Goal: Task Accomplishment & Management: Manage account settings

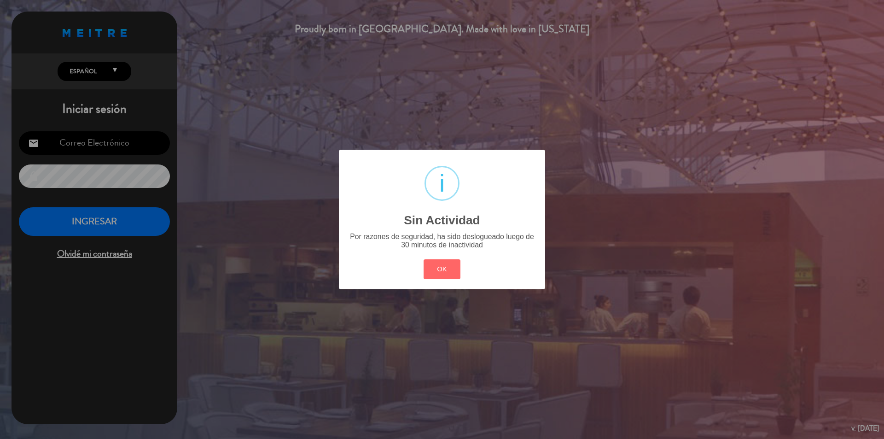
type input "[PERSON_NAME][EMAIL_ADDRESS][DOMAIN_NAME]"
click at [462, 272] on div "OK Cancel" at bounding box center [441, 269] width 41 height 24
click at [453, 266] on button "OK" at bounding box center [441, 269] width 37 height 20
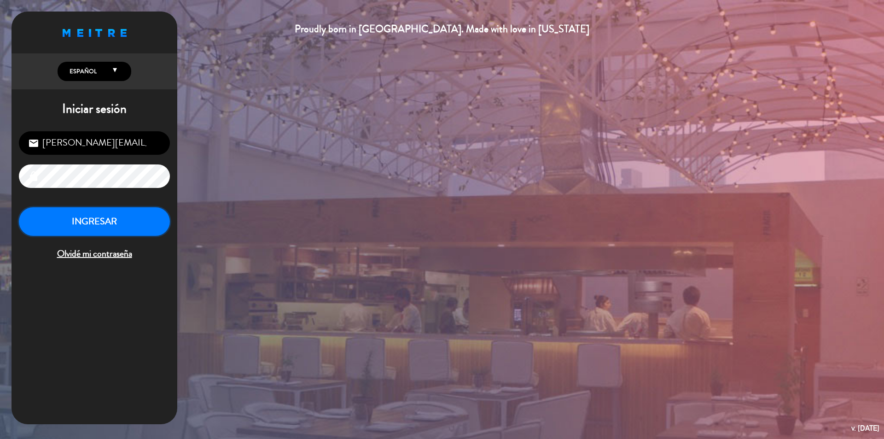
click at [133, 213] on button "INGRESAR" at bounding box center [94, 221] width 151 height 29
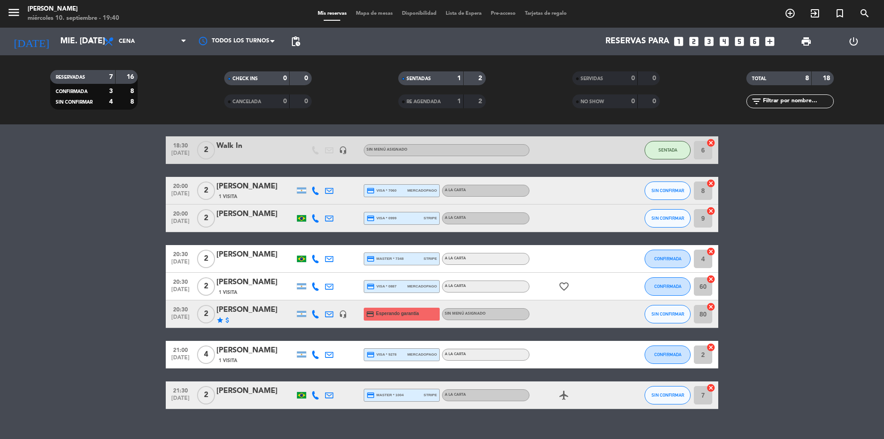
scroll to position [31, 0]
drag, startPoint x: 90, startPoint y: 321, endPoint x: 94, endPoint y: 318, distance: 5.0
click at [90, 320] on bookings-row "18:30 [DATE] 2 Walk In headset_mic Sin menú asignado SENTADA 6 cancel 20:00 [DA…" at bounding box center [442, 272] width 884 height 272
click at [662, 186] on button "SIN CONFIRMAR" at bounding box center [667, 190] width 46 height 18
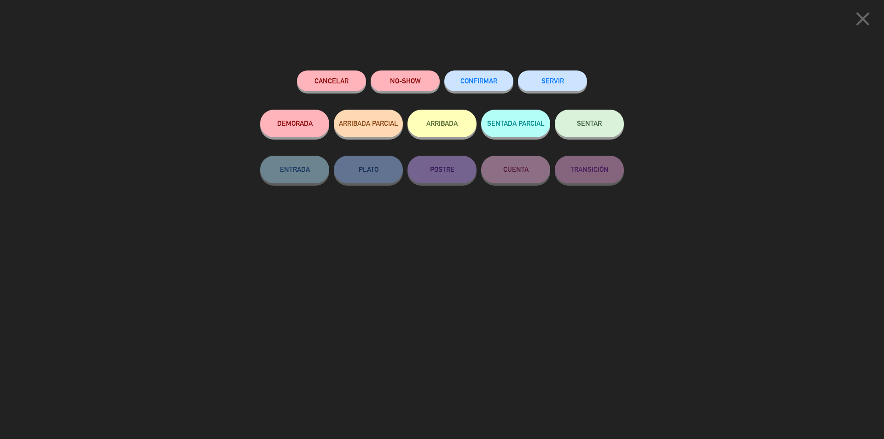
click at [606, 123] on button "SENTAR" at bounding box center [589, 124] width 69 height 28
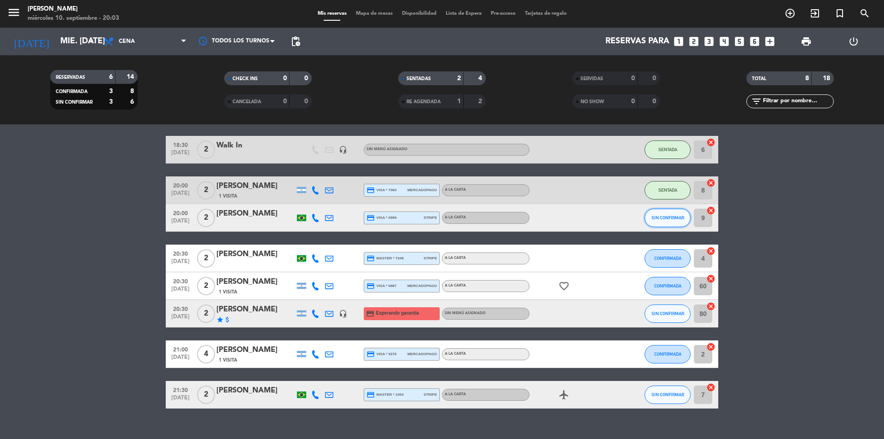
click at [664, 218] on span "SIN CONFIRMAR" at bounding box center [667, 217] width 33 height 5
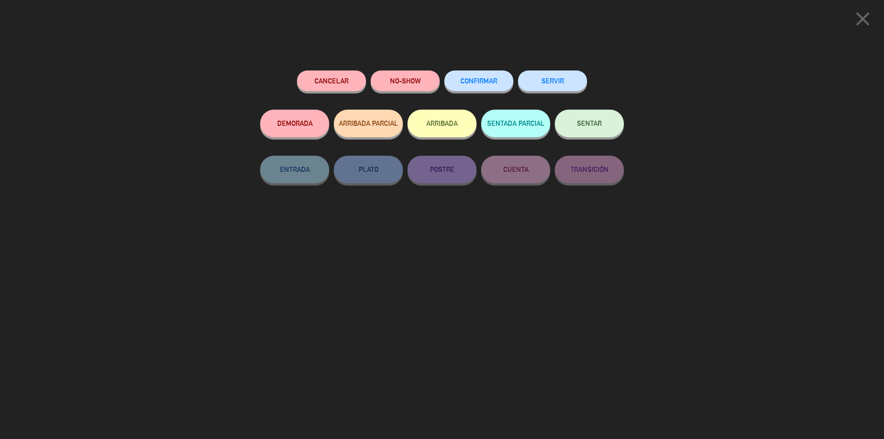
click at [579, 128] on button "SENTAR" at bounding box center [589, 124] width 69 height 28
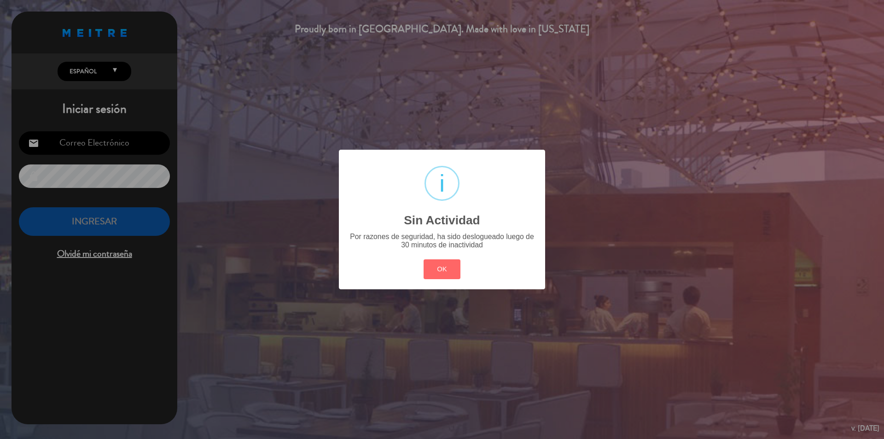
type input "[PERSON_NAME][EMAIL_ADDRESS][DOMAIN_NAME]"
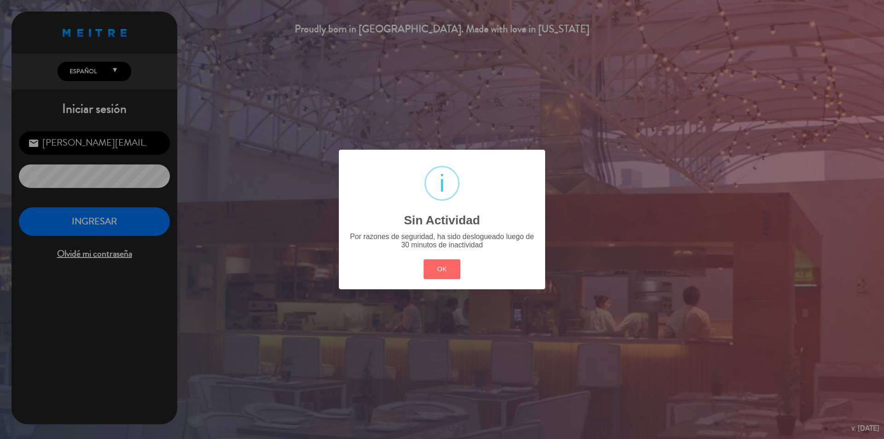
click at [601, 414] on div "? ! i Sin Actividad × Por razones de seguridad, ha sido deslogueado luego de 30…" at bounding box center [442, 219] width 884 height 439
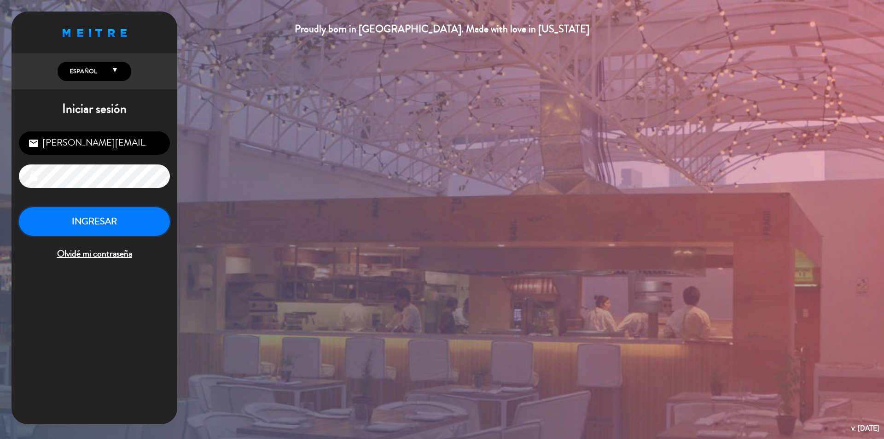
click at [156, 219] on button "INGRESAR" at bounding box center [94, 221] width 151 height 29
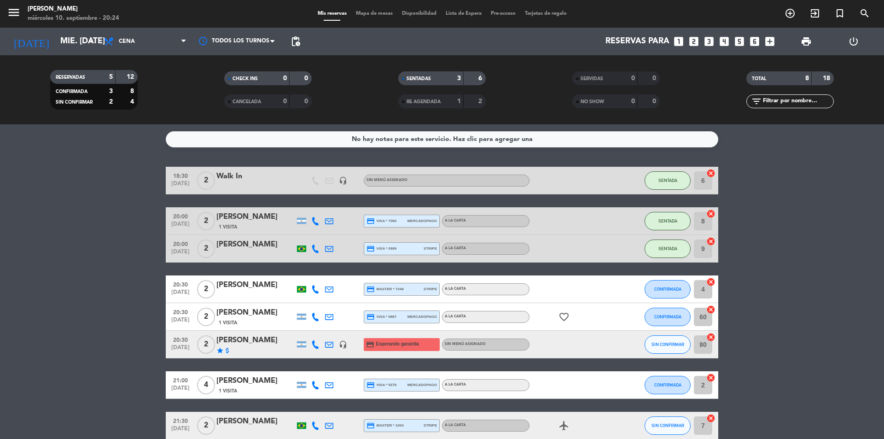
click at [68, 243] on bookings-row "18:30 [DATE] 2 Walk In headset_mic Sin menú asignado SENTADA 6 cancel 20:00 [DA…" at bounding box center [442, 303] width 884 height 272
click at [85, 274] on bookings-row "18:30 [DATE] 2 Walk In headset_mic Sin menú asignado SENTADA 6 cancel 20:00 [DA…" at bounding box center [442, 303] width 884 height 272
click at [664, 344] on span "SIN CONFIRMAR" at bounding box center [667, 344] width 33 height 5
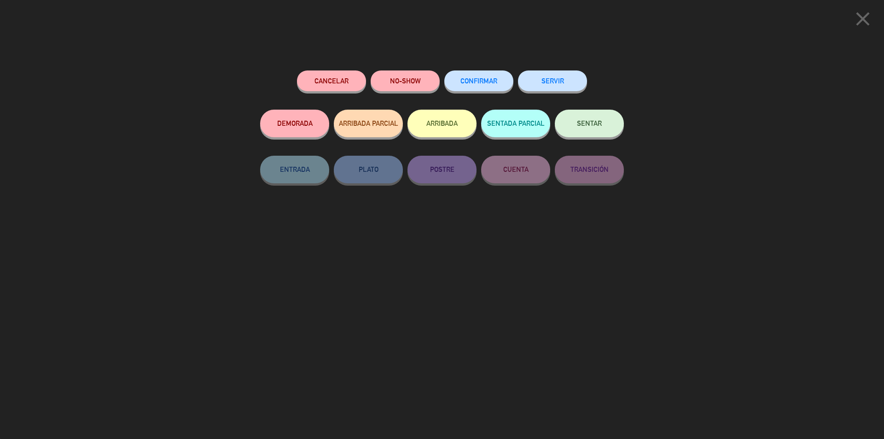
click at [596, 125] on span "SENTAR" at bounding box center [589, 123] width 25 height 8
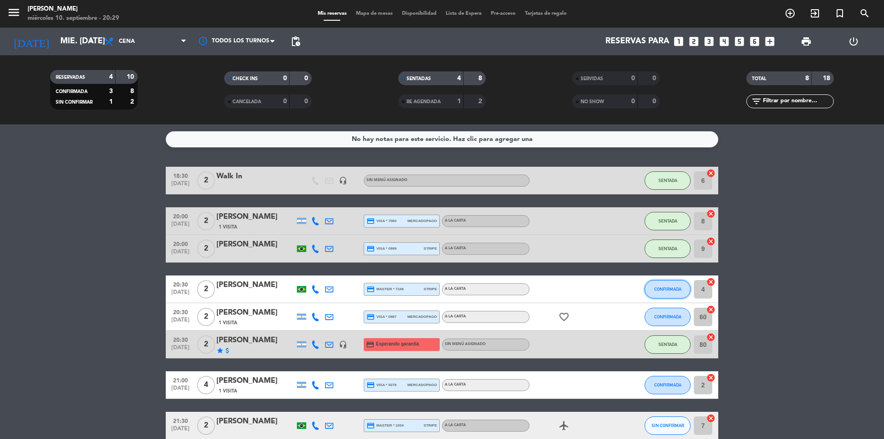
click at [672, 289] on span "CONFIRMADA" at bounding box center [667, 288] width 27 height 5
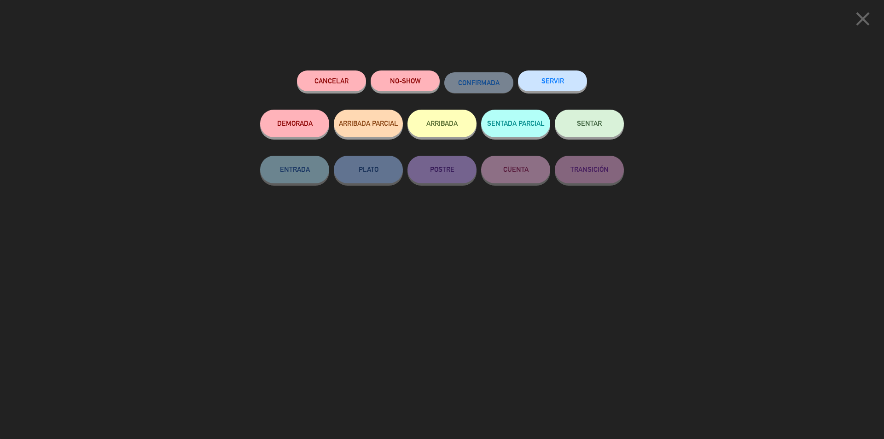
click at [600, 131] on button "SENTAR" at bounding box center [589, 124] width 69 height 28
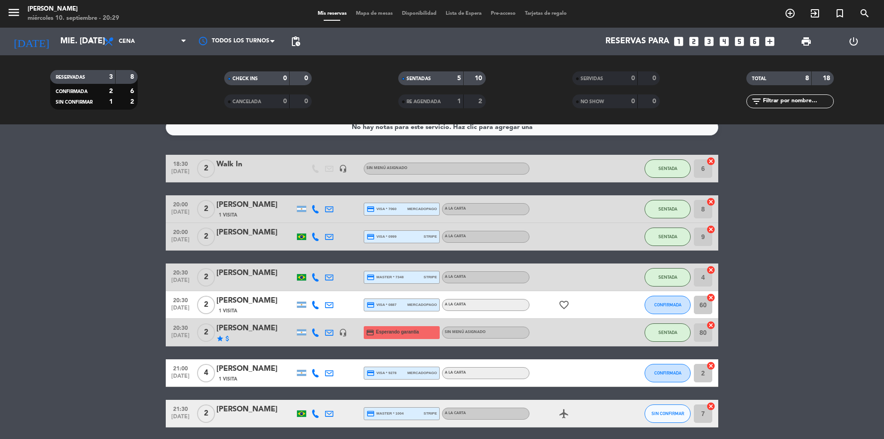
scroll to position [15, 0]
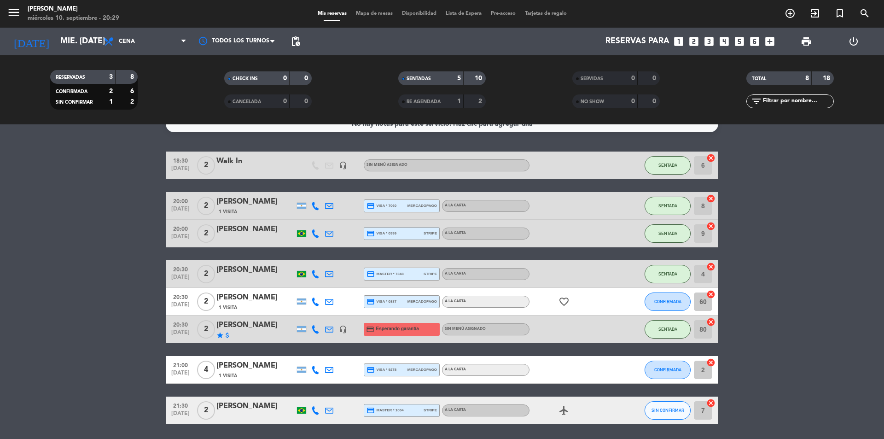
click at [249, 334] on div "star attach_money" at bounding box center [255, 334] width 78 height 7
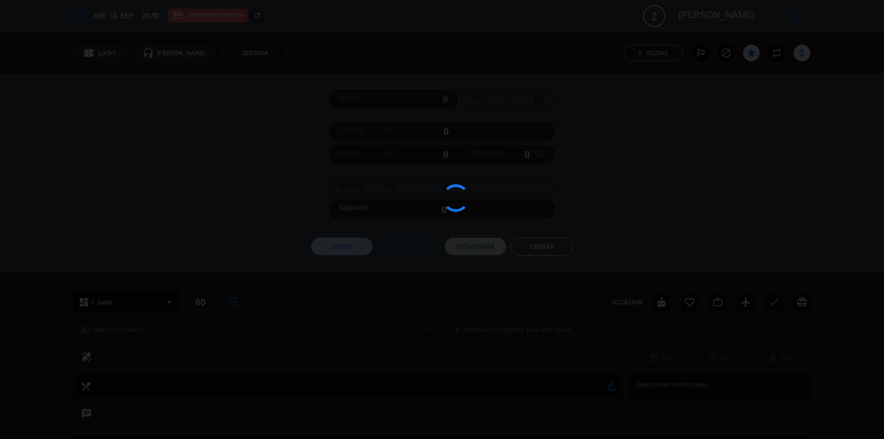
click at [249, 334] on div at bounding box center [442, 219] width 884 height 439
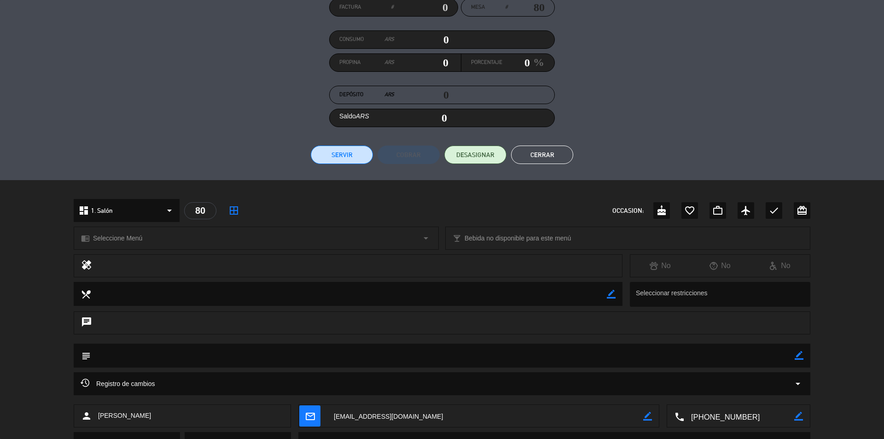
scroll to position [136, 0]
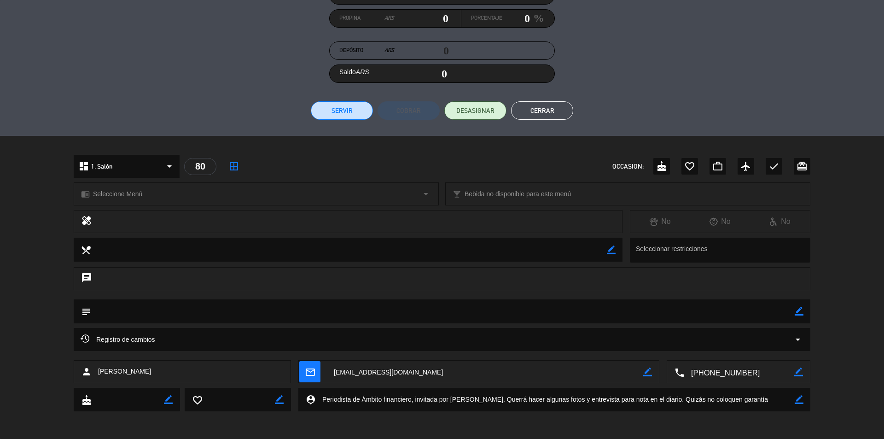
click at [533, 104] on button "Cerrar" at bounding box center [542, 110] width 62 height 18
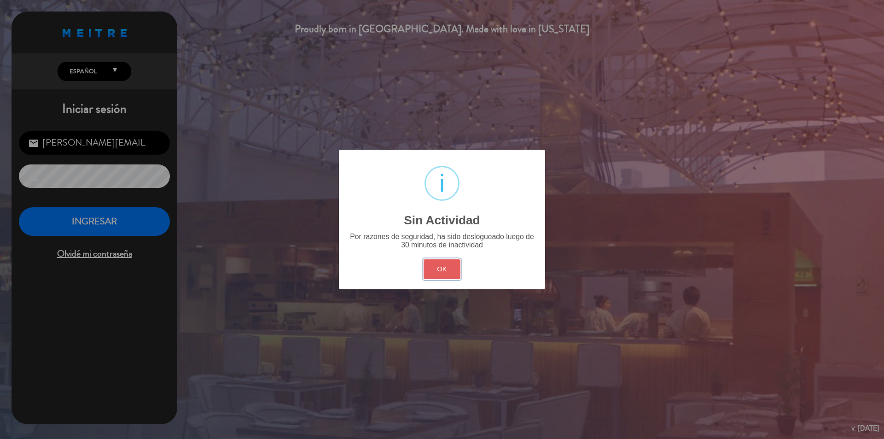
click at [446, 266] on button "OK" at bounding box center [441, 269] width 37 height 20
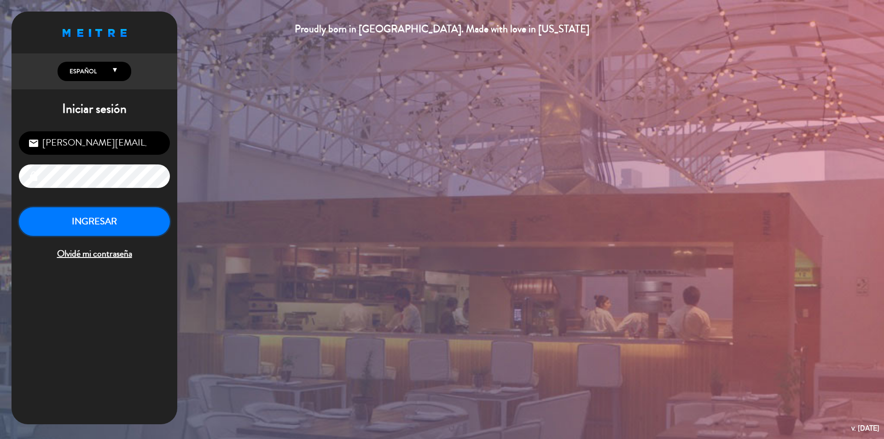
click at [104, 221] on button "INGRESAR" at bounding box center [94, 221] width 151 height 29
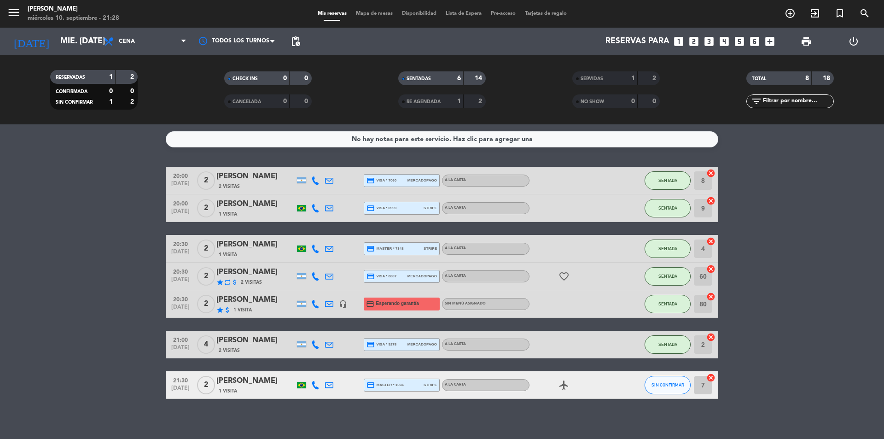
click at [80, 282] on bookings-row "20:00 [DATE] 2 [PERSON_NAME] 2 Visitas credit_card visa * 7060 mercadopago A la…" at bounding box center [442, 283] width 884 height 232
click at [80, 284] on bookings-row "20:00 [DATE] 2 [PERSON_NAME] 2 Visitas credit_card visa * 7060 mercadopago A la…" at bounding box center [442, 283] width 884 height 232
click at [70, 290] on bookings-row "20:00 [DATE] 2 [PERSON_NAME] 2 Visitas credit_card visa * 7060 mercadopago A la…" at bounding box center [442, 283] width 884 height 232
drag, startPoint x: 98, startPoint y: 287, endPoint x: 115, endPoint y: 281, distance: 17.6
click at [98, 286] on bookings-row "20:00 [DATE] 2 [PERSON_NAME] 2 Visitas credit_card visa * 7060 mercadopago A la…" at bounding box center [442, 283] width 884 height 232
